Goal: Information Seeking & Learning: Learn about a topic

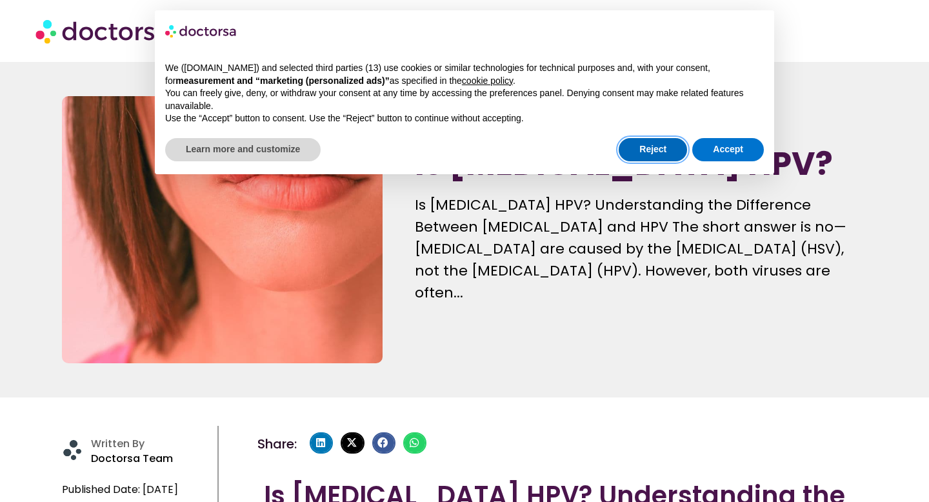
click at [670, 153] on button "Reject" at bounding box center [653, 149] width 68 height 23
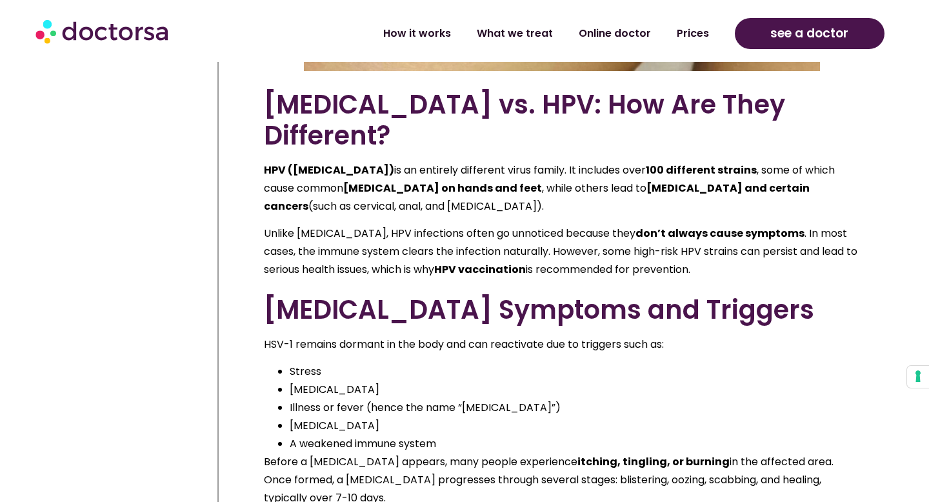
scroll to position [1144, 0]
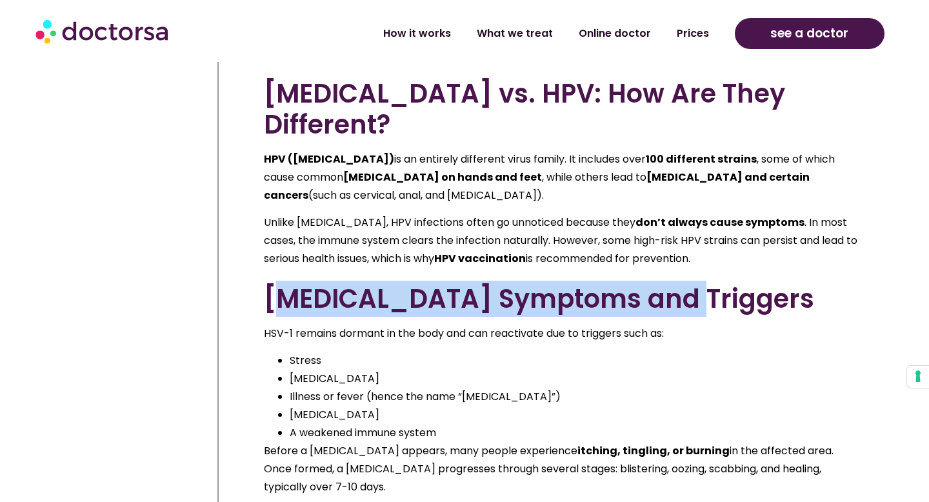
drag, startPoint x: 277, startPoint y: 215, endPoint x: 670, endPoint y: 221, distance: 392.9
click at [670, 283] on h2 "[MEDICAL_DATA] Symptoms and Triggers" at bounding box center [562, 298] width 596 height 31
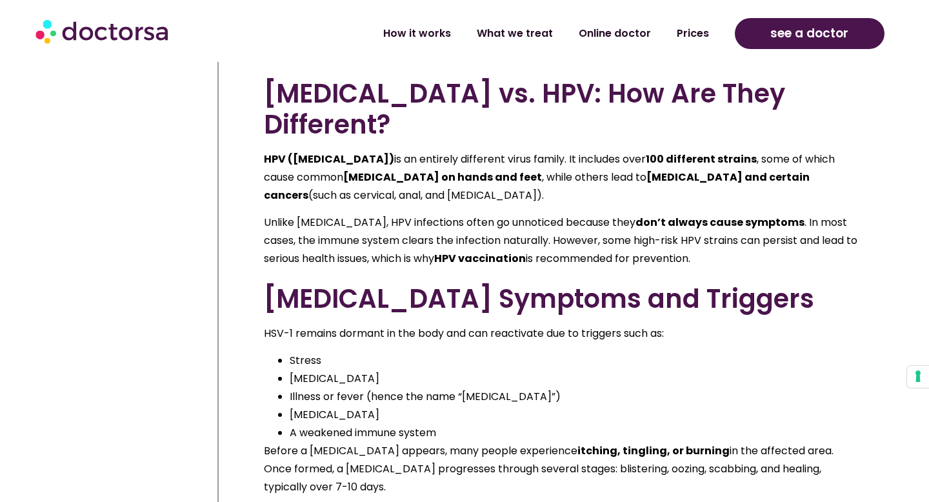
click at [693, 283] on h2 "[MEDICAL_DATA] Symptoms and Triggers" at bounding box center [562, 298] width 596 height 31
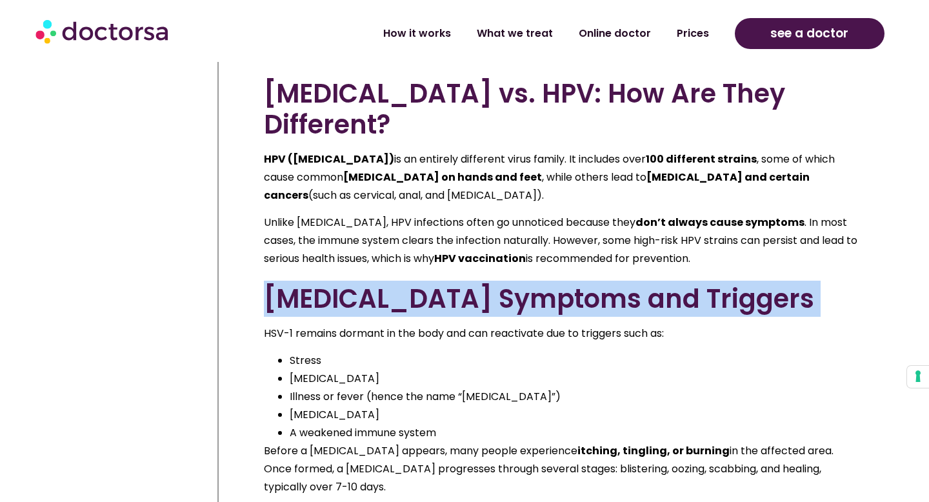
click at [693, 283] on h2 "[MEDICAL_DATA] Symptoms and Triggers" at bounding box center [562, 298] width 596 height 31
copy h2 "[MEDICAL_DATA] Symptoms and Triggers"
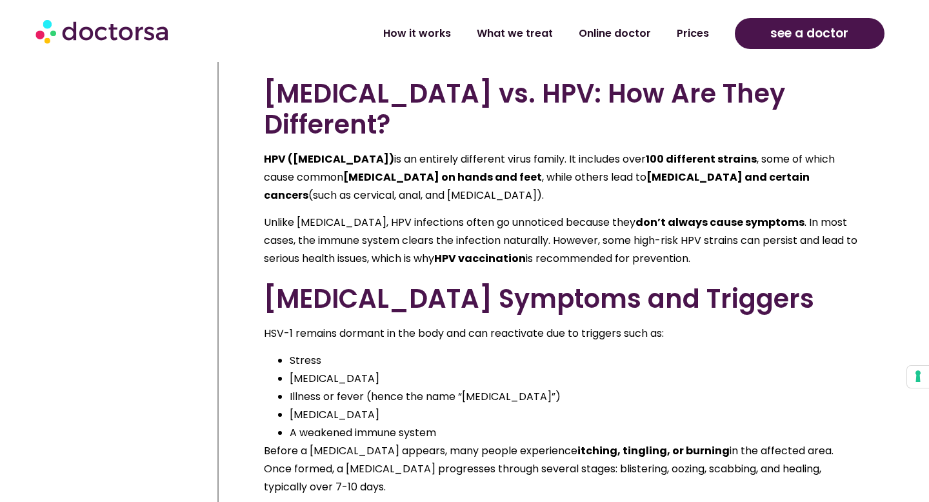
click at [570, 406] on li "[MEDICAL_DATA]" at bounding box center [575, 415] width 570 height 18
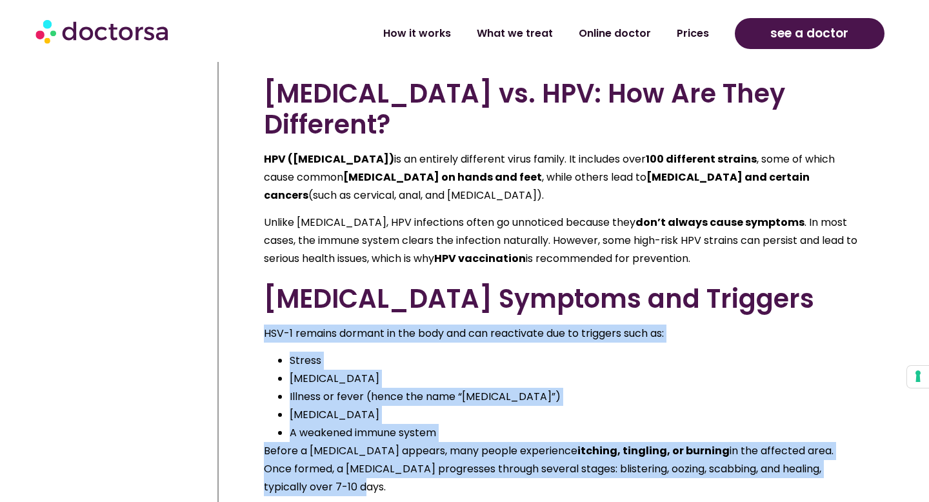
drag, startPoint x: 263, startPoint y: 254, endPoint x: 319, endPoint y: 411, distance: 167.3
copy div "HSV-1 remains dormant in the body and can reactivate due to triggers such as: S…"
click at [428, 263] on div "[MEDICAL_DATA] vs. HPV: How Are They Different? HPV ([MEDICAL_DATA]) is an enti…" at bounding box center [562, 512] width 596 height 868
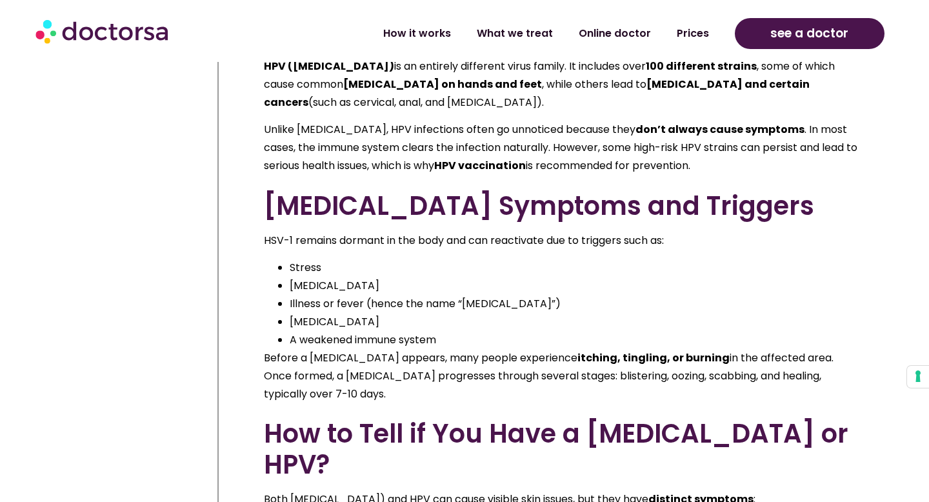
scroll to position [1348, 0]
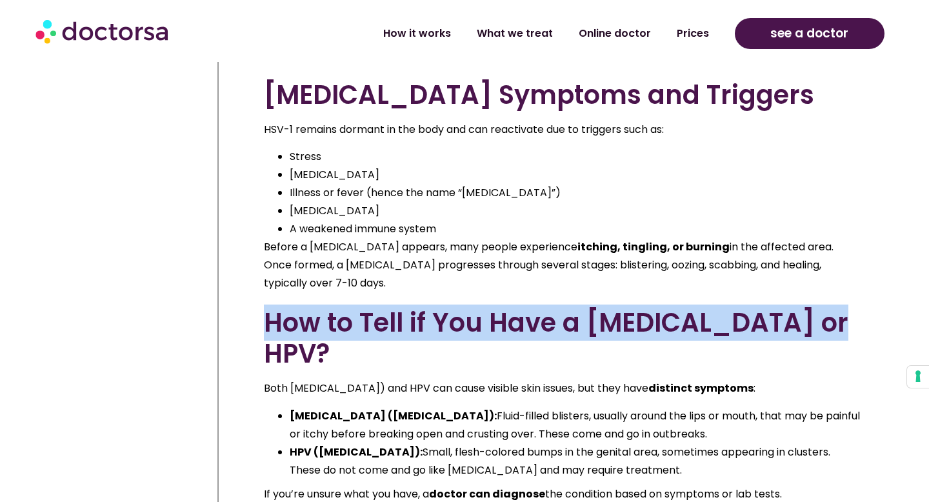
drag, startPoint x: 265, startPoint y: 244, endPoint x: 895, endPoint y: 248, distance: 629.6
copy h2 "How to Tell if You Have a [MEDICAL_DATA] or HPV?"
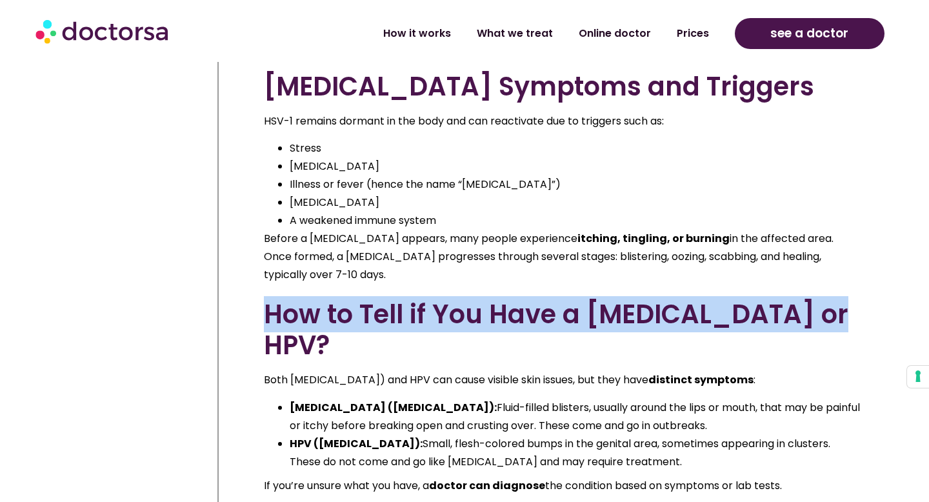
scroll to position [1358, 0]
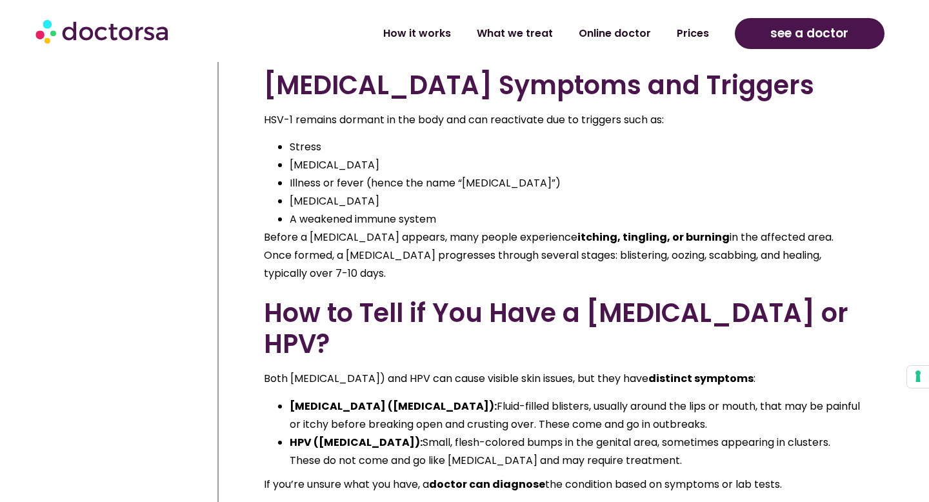
click at [487, 433] on li "HPV ([MEDICAL_DATA]): Small, flesh-colored bumps in the genital area, sometimes…" at bounding box center [575, 451] width 570 height 36
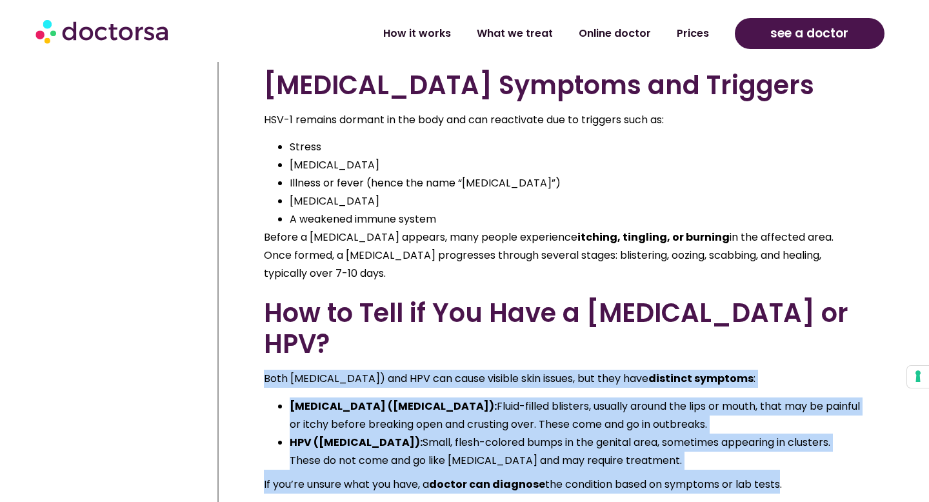
drag, startPoint x: 265, startPoint y: 267, endPoint x: 781, endPoint y: 382, distance: 528.7
click at [781, 382] on div "[MEDICAL_DATA] vs. HPV: How Are They Different? HPV ([MEDICAL_DATA]) is an enti…" at bounding box center [562, 299] width 596 height 868
drag, startPoint x: 794, startPoint y: 376, endPoint x: 254, endPoint y: 262, distance: 551.8
click at [437, 370] on p "Both [MEDICAL_DATA]) and HPV can cause visible skin issues, but they have disti…" at bounding box center [562, 379] width 596 height 18
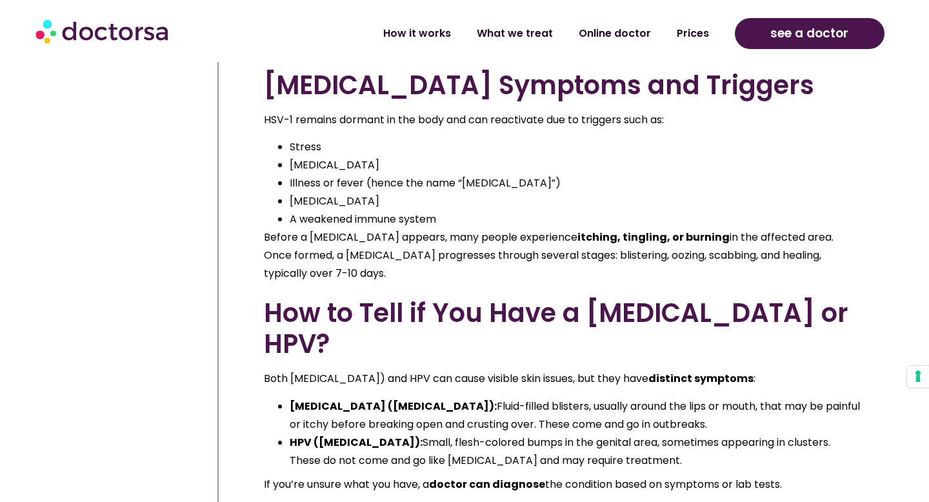
click at [437, 370] on p "Both [MEDICAL_DATA]) and HPV can cause visible skin issues, but they have disti…" at bounding box center [562, 379] width 596 height 18
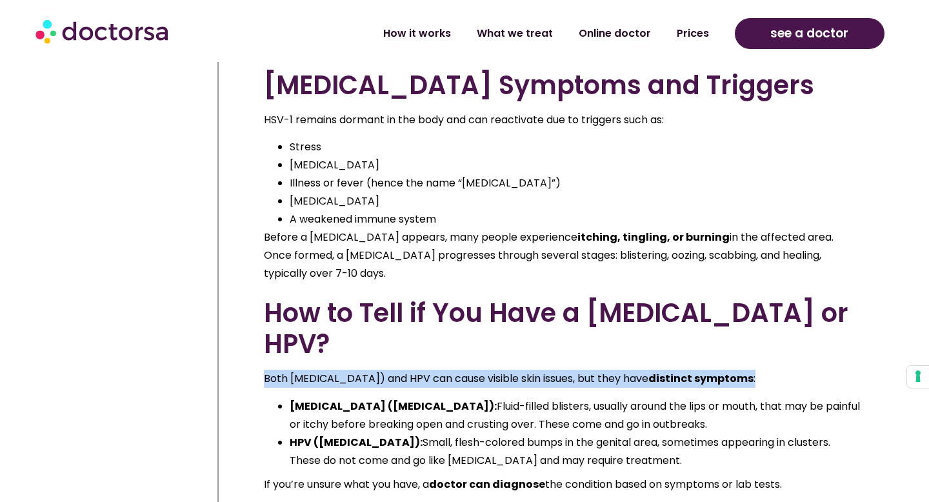
click at [437, 370] on p "Both [MEDICAL_DATA]) and HPV can cause visible skin issues, but they have disti…" at bounding box center [562, 379] width 596 height 18
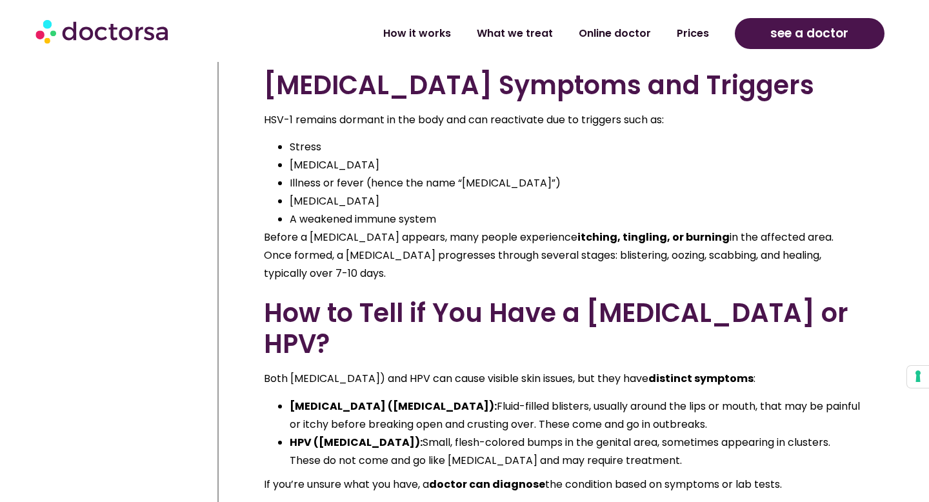
click at [352, 228] on p "Before a [MEDICAL_DATA] appears, many people experience itching, tingling, or b…" at bounding box center [562, 255] width 596 height 54
drag, startPoint x: 264, startPoint y: 269, endPoint x: 787, endPoint y: 370, distance: 532.1
click at [787, 370] on div "[MEDICAL_DATA] vs. HPV: How Are They Different? HPV ([MEDICAL_DATA]) is an enti…" at bounding box center [562, 299] width 596 height 868
copy div "Both [MEDICAL_DATA]) and HPV can cause visible skin issues, but they have disti…"
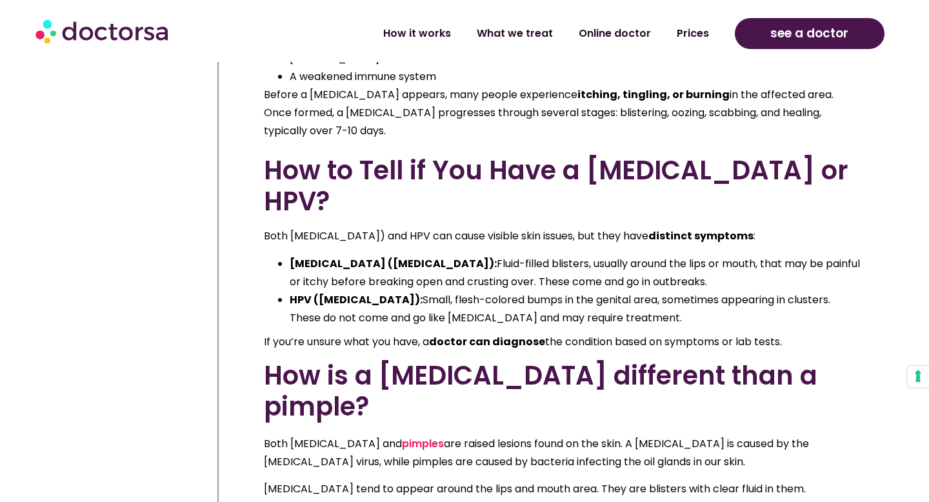
scroll to position [1538, 0]
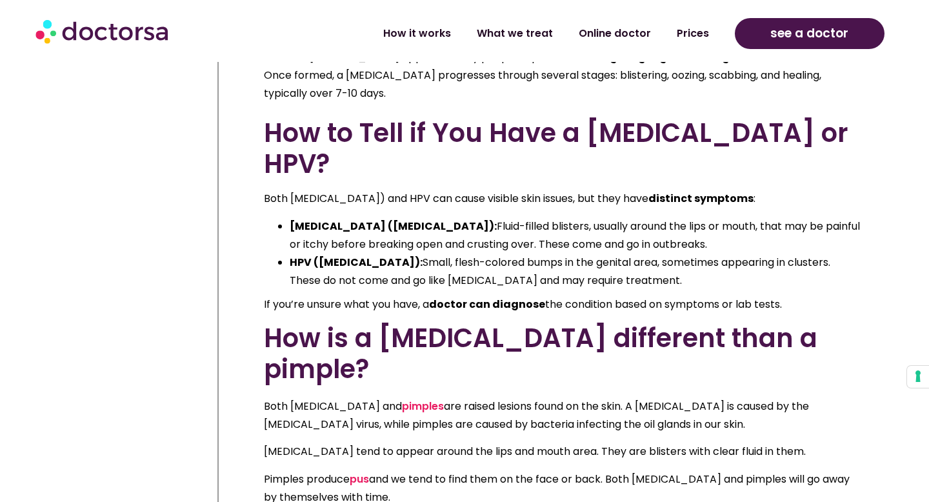
click at [639, 323] on h2 "How is a [MEDICAL_DATA] different than a pimple?" at bounding box center [562, 354] width 596 height 62
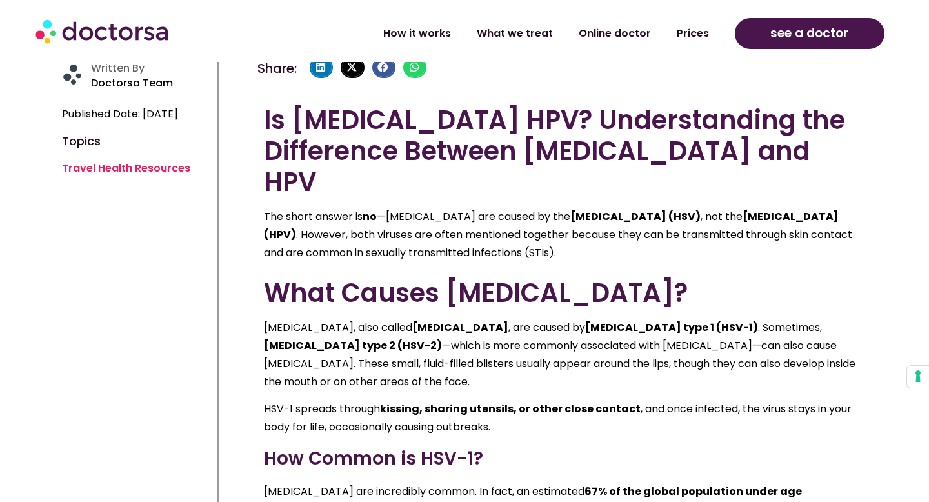
scroll to position [249, 0]
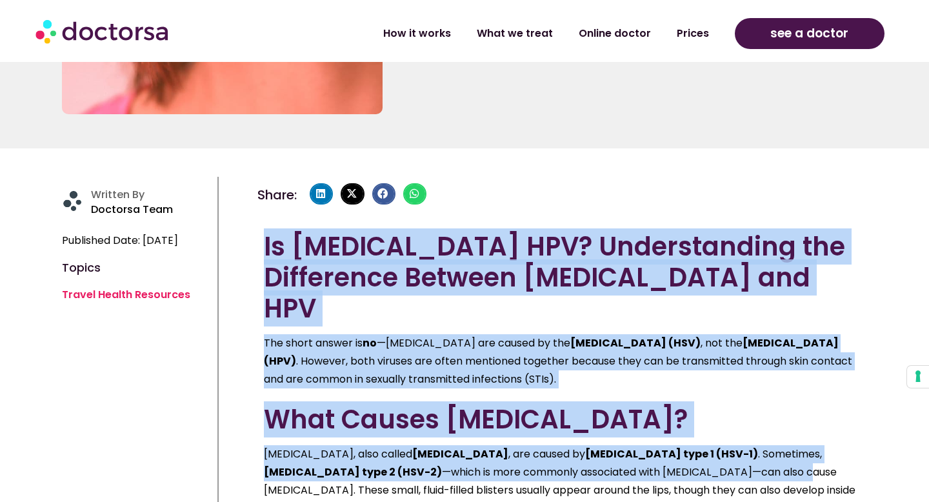
drag, startPoint x: 264, startPoint y: 244, endPoint x: 779, endPoint y: 435, distance: 549.2
click at [779, 435] on div "Is [MEDICAL_DATA] HPV? Understanding the Difference Between [MEDICAL_DATA] and …" at bounding box center [562, 447] width 596 height 432
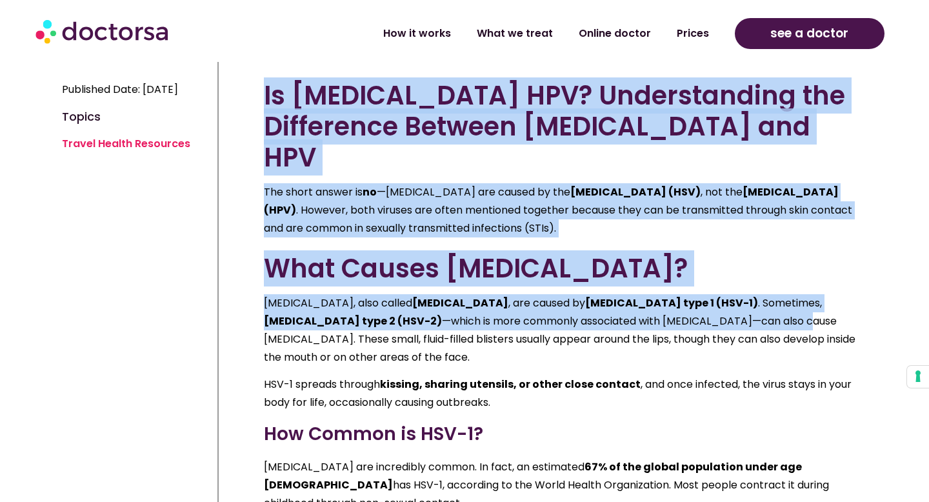
scroll to position [459, 0]
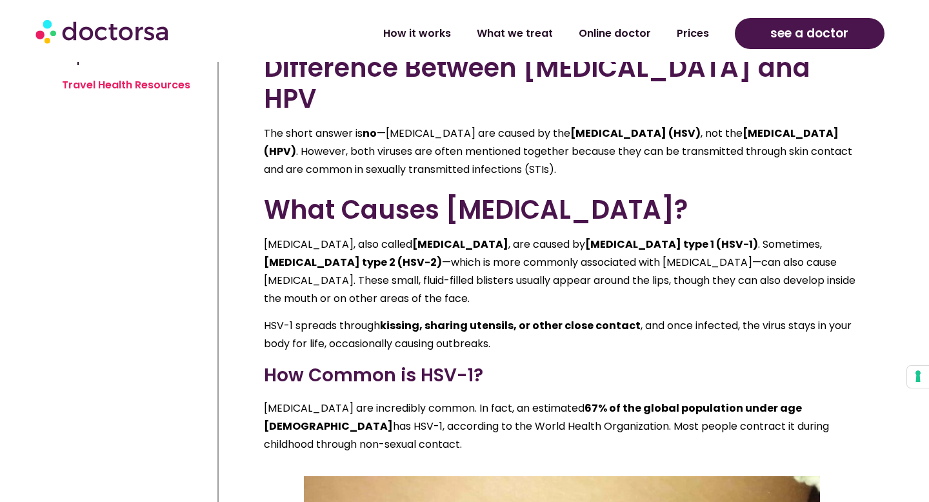
click at [547, 258] on p "[MEDICAL_DATA], also called [MEDICAL_DATA] , are caused by [MEDICAL_DATA] type …" at bounding box center [562, 271] width 596 height 72
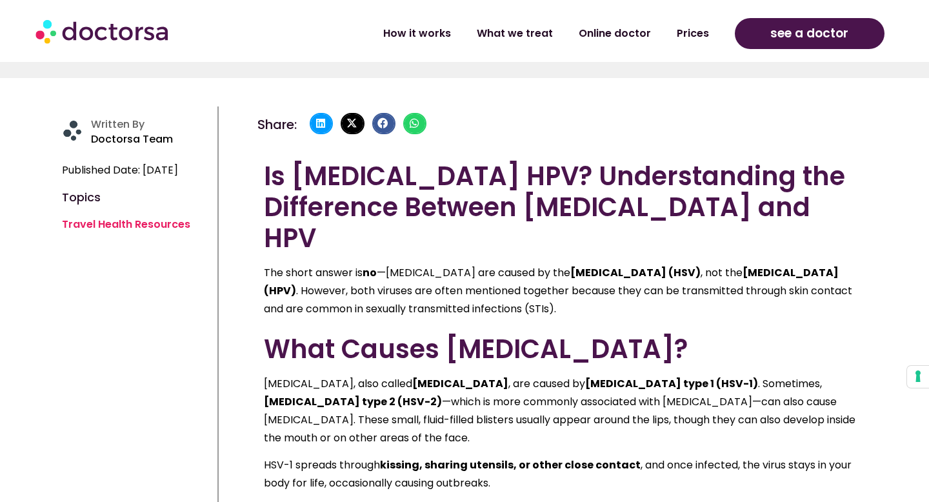
scroll to position [304, 0]
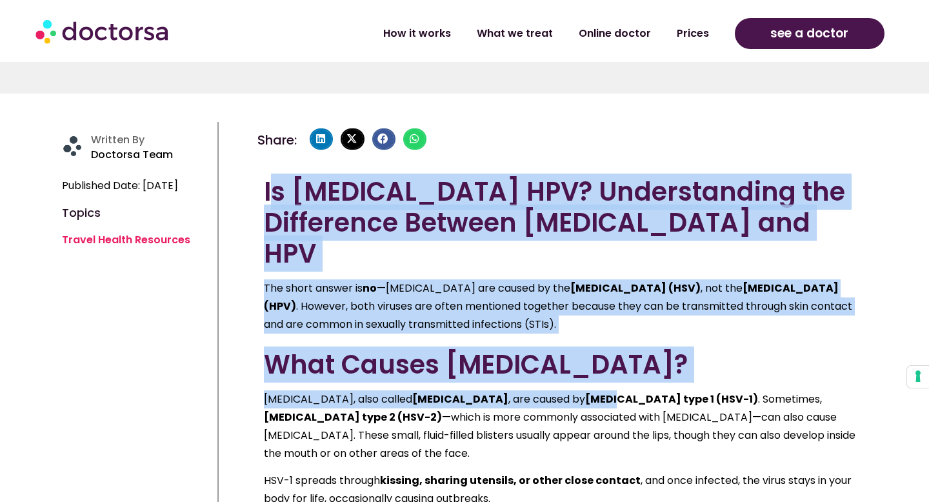
drag, startPoint x: 269, startPoint y: 192, endPoint x: 562, endPoint y: 370, distance: 343.3
click at [562, 370] on div "Is [MEDICAL_DATA] HPV? Understanding the Difference Between [MEDICAL_DATA] and …" at bounding box center [562, 392] width 596 height 432
click at [581, 279] on p "The short answer is no —[MEDICAL_DATA] are caused by the [MEDICAL_DATA] (HSV) ,…" at bounding box center [562, 306] width 596 height 54
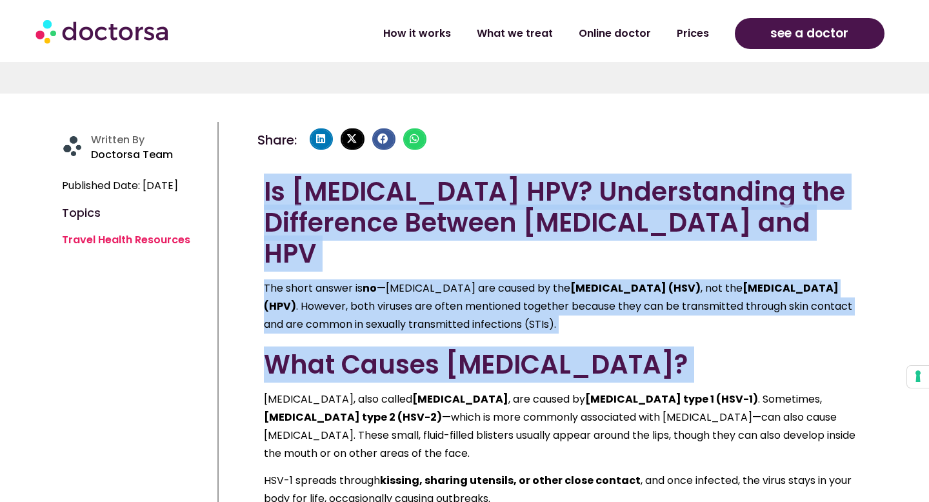
drag, startPoint x: 266, startPoint y: 191, endPoint x: 490, endPoint y: 297, distance: 247.6
click at [531, 357] on div "Is [MEDICAL_DATA] HPV? Understanding the Difference Between [MEDICAL_DATA] and …" at bounding box center [562, 392] width 596 height 432
click at [490, 297] on p "The short answer is no —[MEDICAL_DATA] are caused by the [MEDICAL_DATA] (HSV) ,…" at bounding box center [562, 306] width 596 height 54
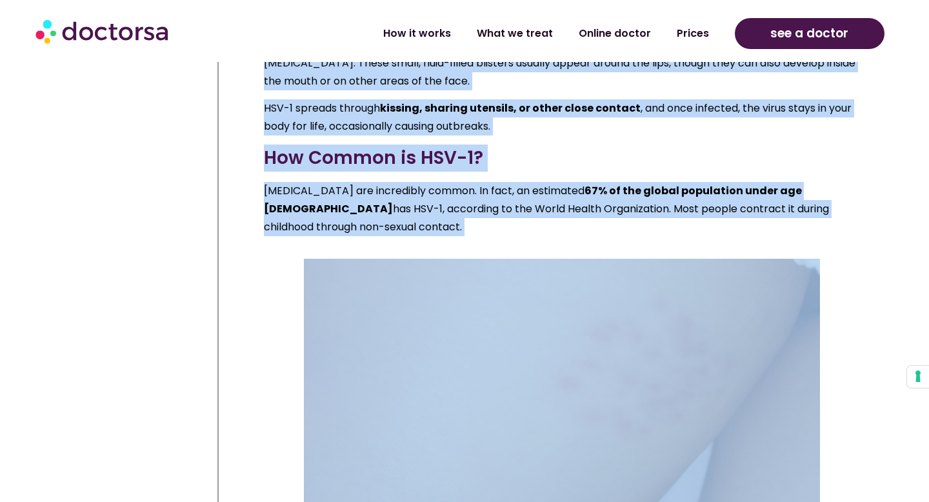
scroll to position [718, 0]
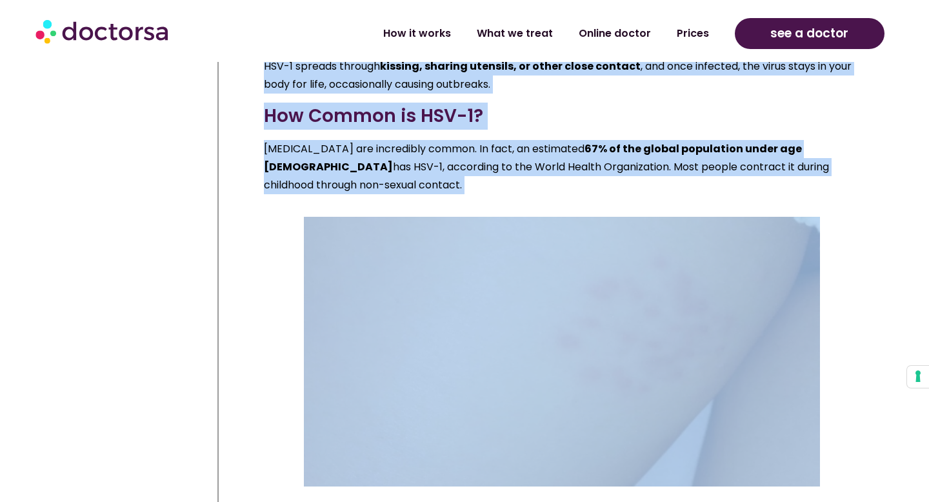
drag, startPoint x: 264, startPoint y: 190, endPoint x: 870, endPoint y: 134, distance: 608.9
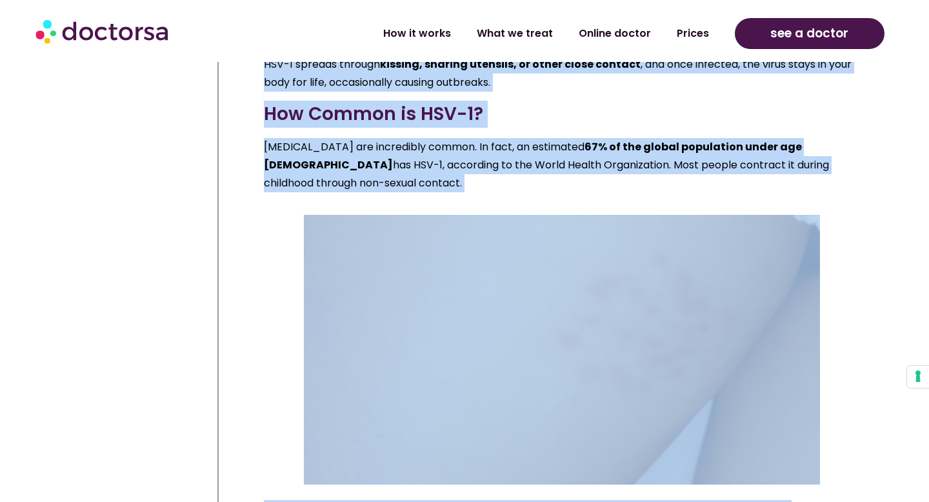
copy div "Lo Ipsu Dolo SIT? Ametconsectet adi Elitseddoe Tempori Utlabo etd MAG Ali enima…"
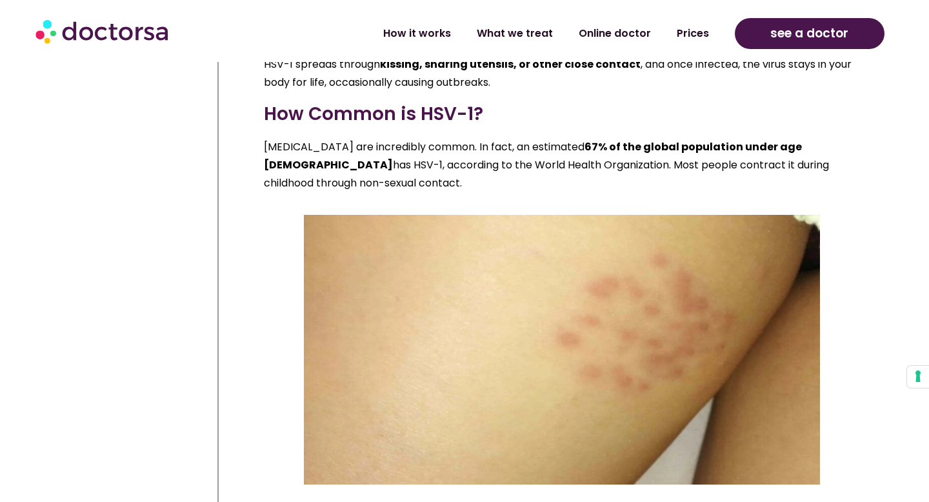
click at [831, 221] on div at bounding box center [562, 350] width 596 height 270
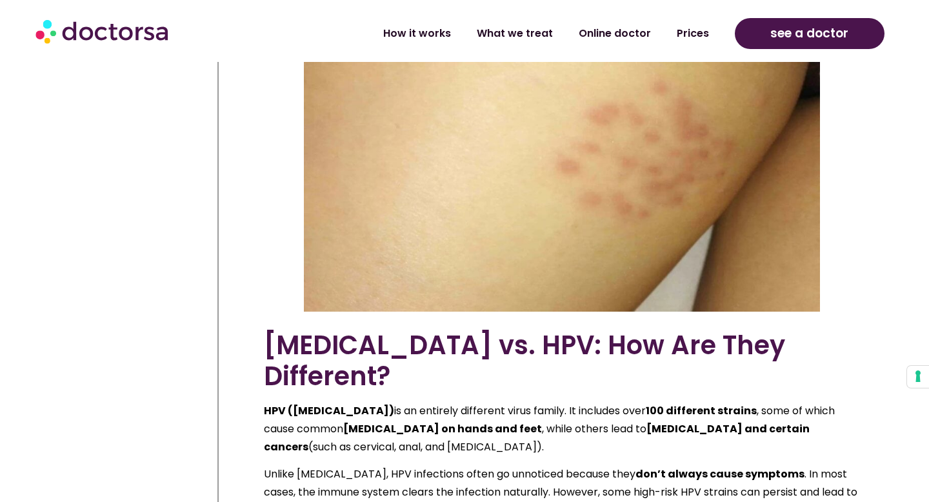
scroll to position [912, 0]
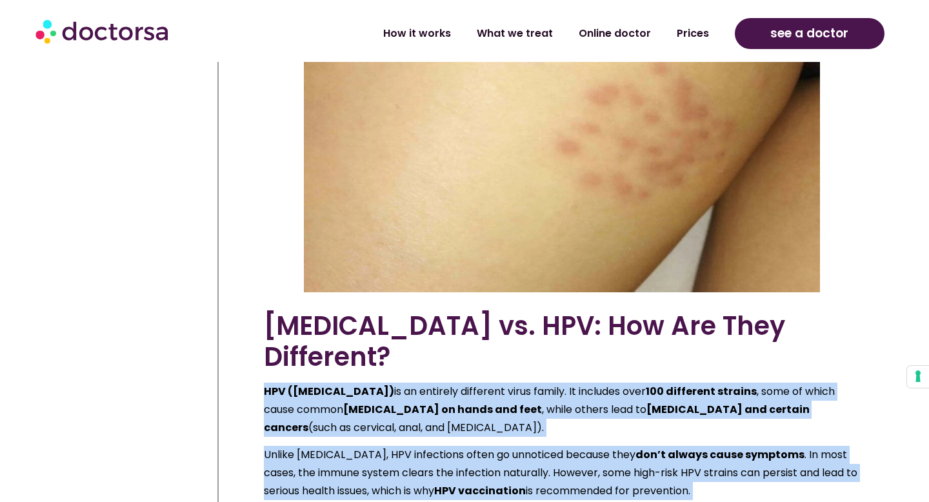
drag, startPoint x: 261, startPoint y: 311, endPoint x: 762, endPoint y: 451, distance: 520.4
copy div "HPV ([MEDICAL_DATA]) is an entirely different virus family. It includes over 10…"
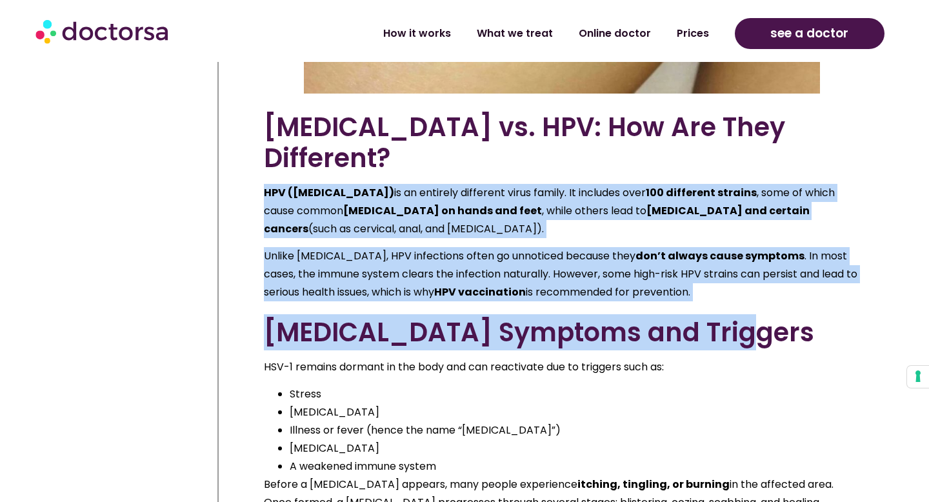
scroll to position [1133, 0]
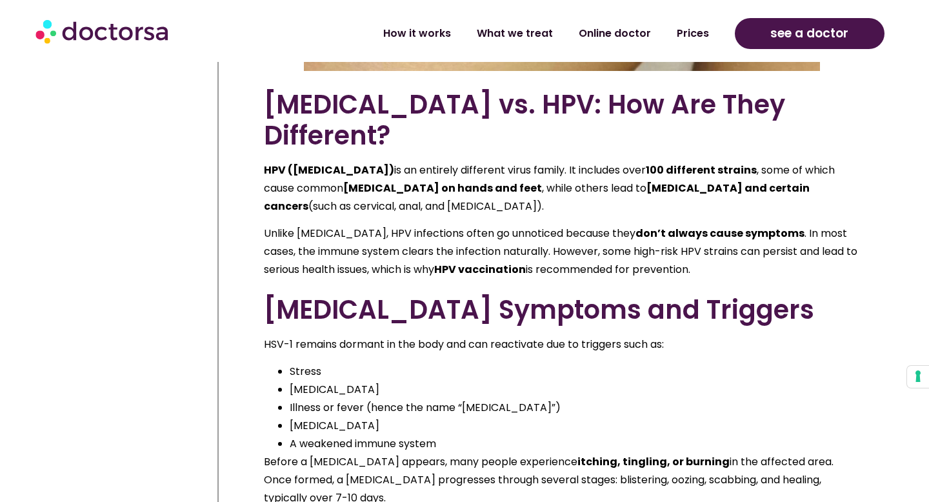
click at [550, 335] on p "HSV-1 remains dormant in the body and can reactivate due to triggers such as:" at bounding box center [562, 344] width 596 height 18
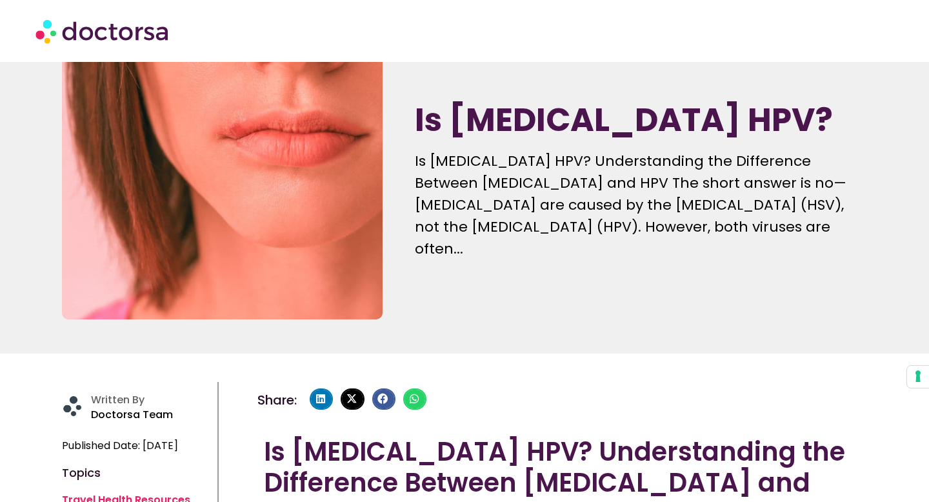
scroll to position [0, 0]
